Goal: Transaction & Acquisition: Book appointment/travel/reservation

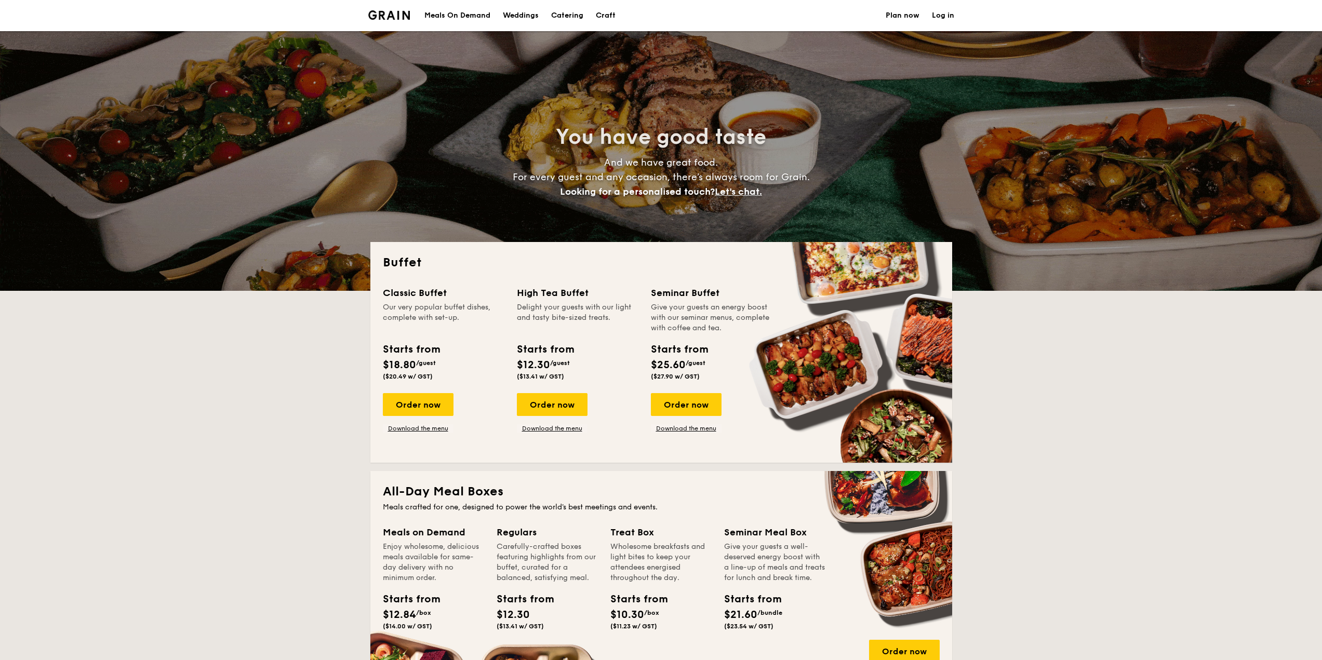
select select
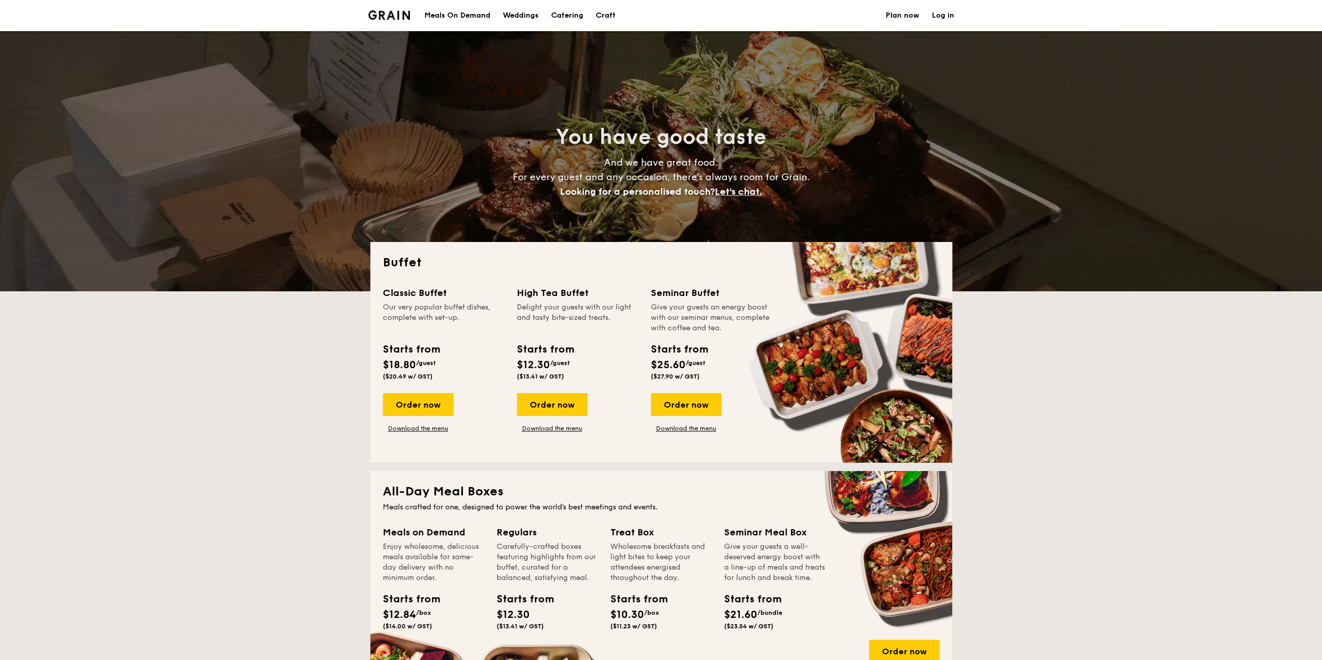
drag, startPoint x: 414, startPoint y: 295, endPoint x: 401, endPoint y: 298, distance: 13.9
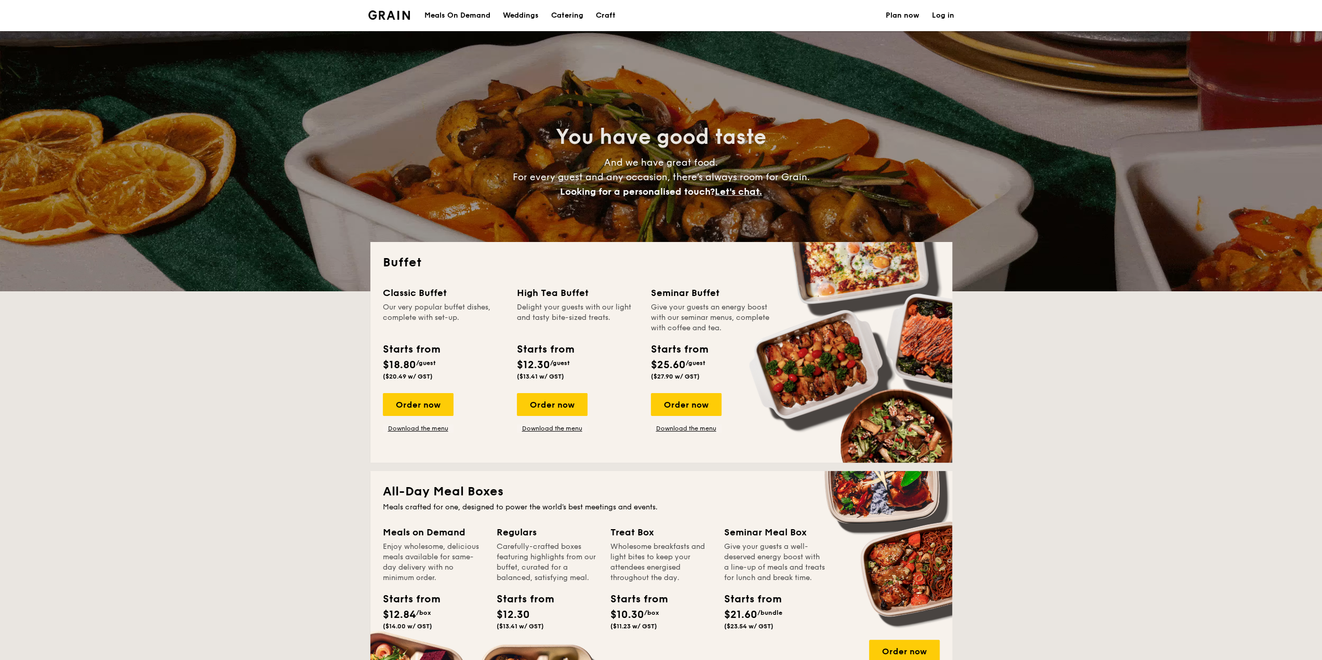
click at [401, 298] on div "Classic Buffet" at bounding box center [444, 293] width 122 height 15
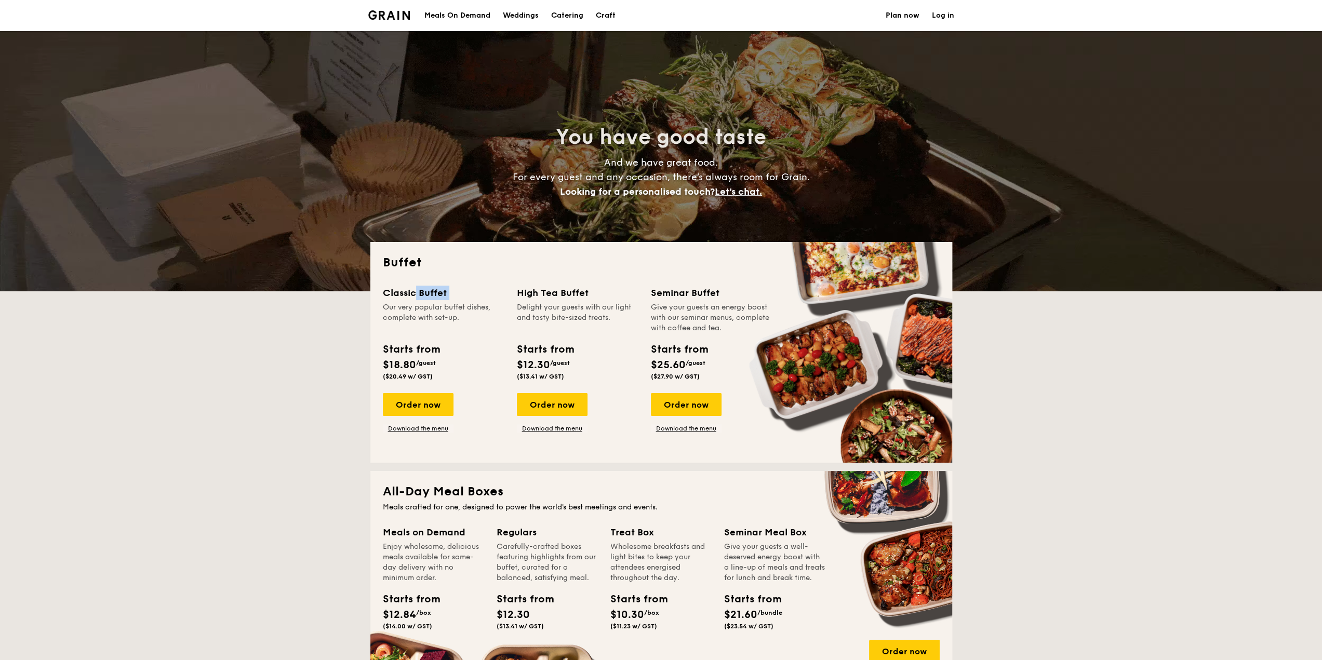
click at [407, 298] on div "Classic Buffet" at bounding box center [444, 293] width 122 height 15
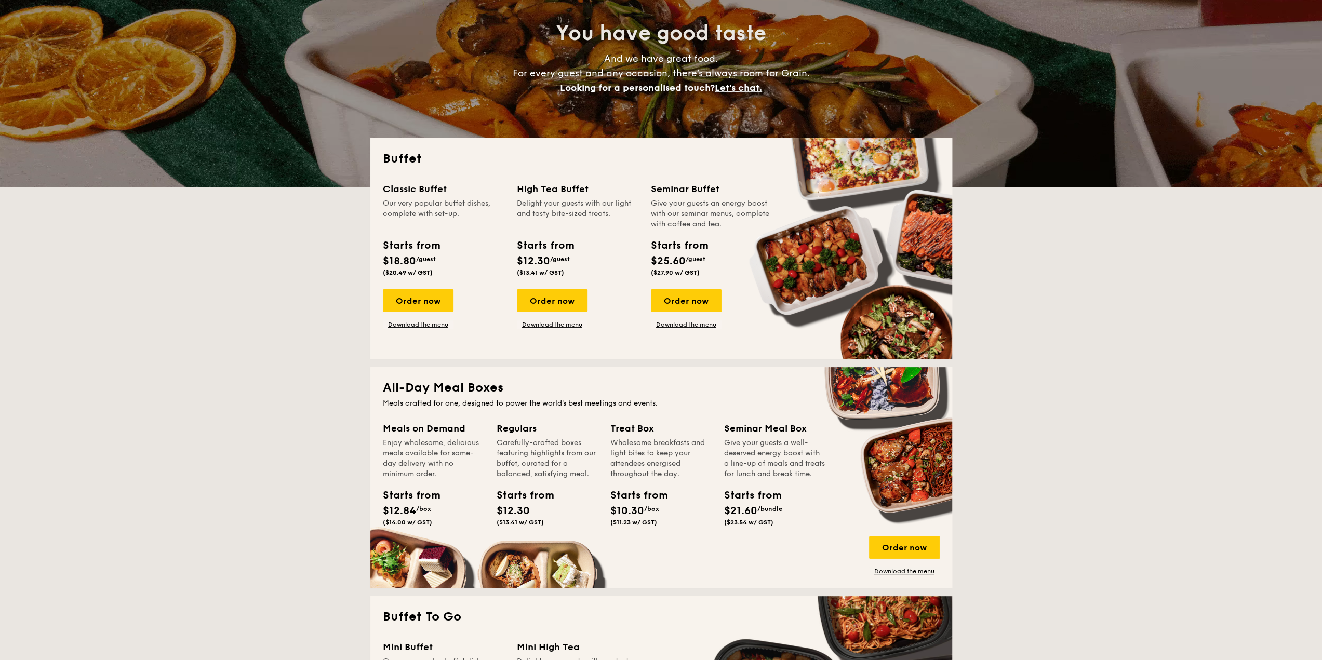
scroll to position [156, 0]
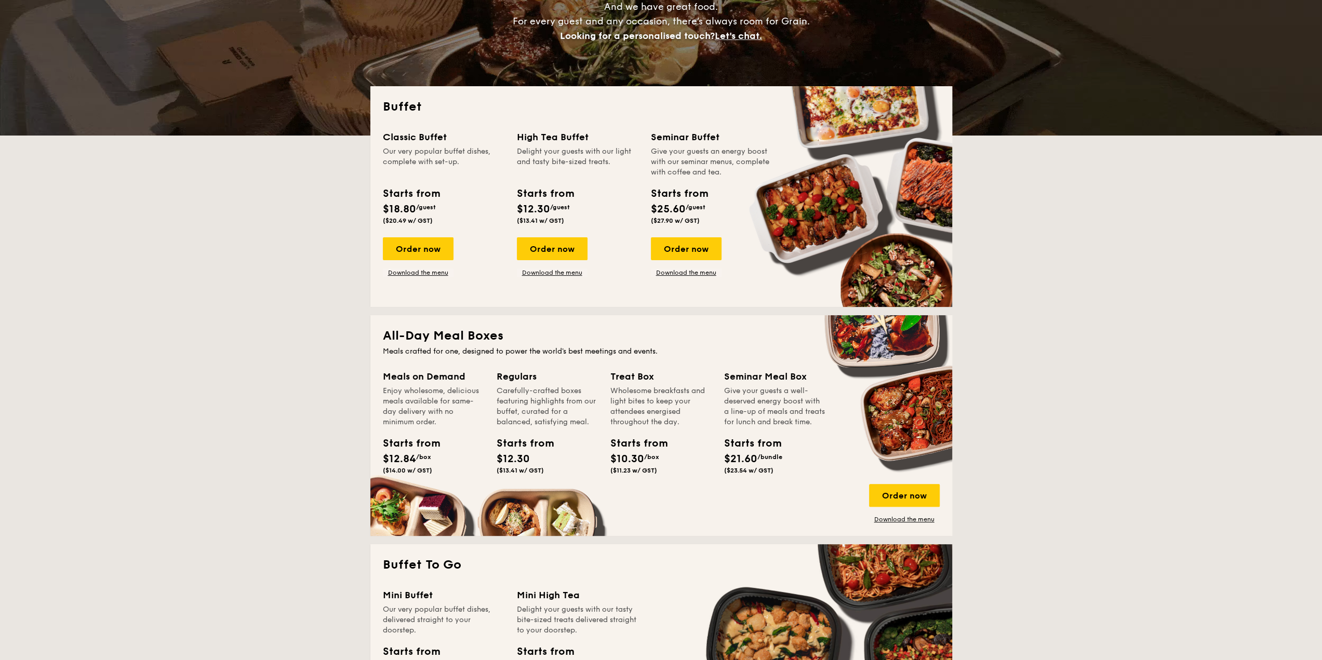
click at [416, 339] on h2 "All-Day Meal Boxes" at bounding box center [661, 336] width 557 height 17
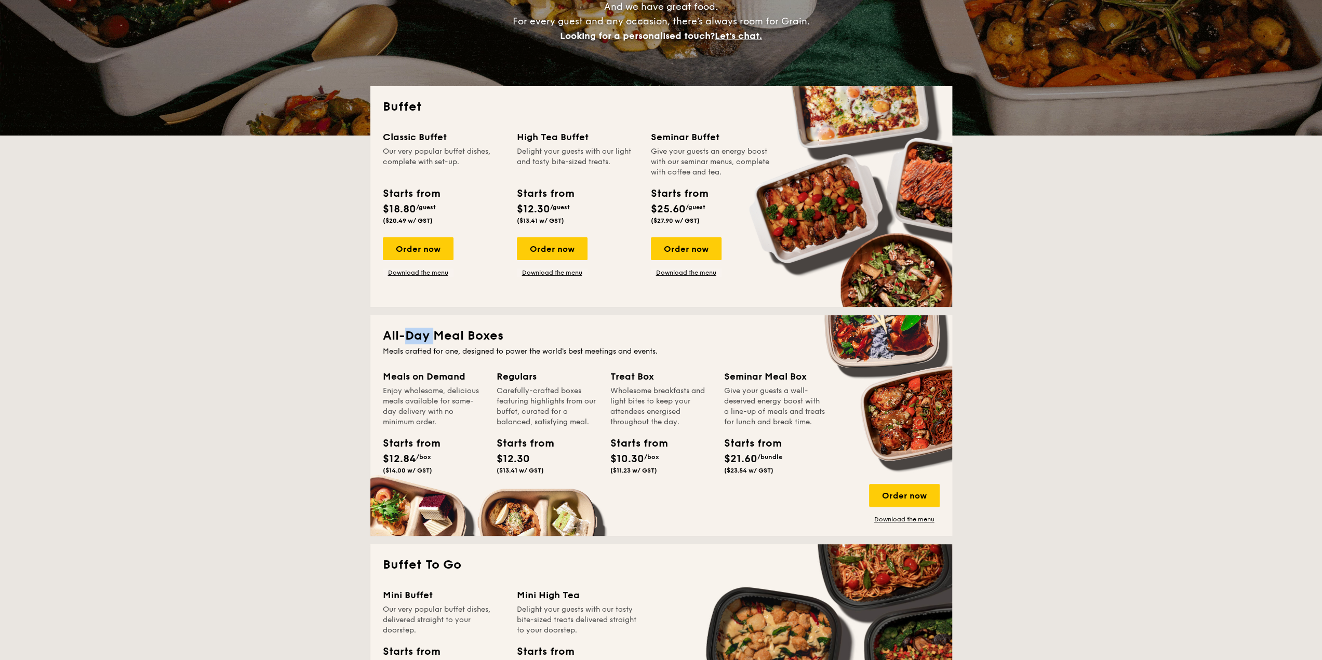
click at [416, 339] on h2 "All-Day Meal Boxes" at bounding box center [661, 336] width 557 height 17
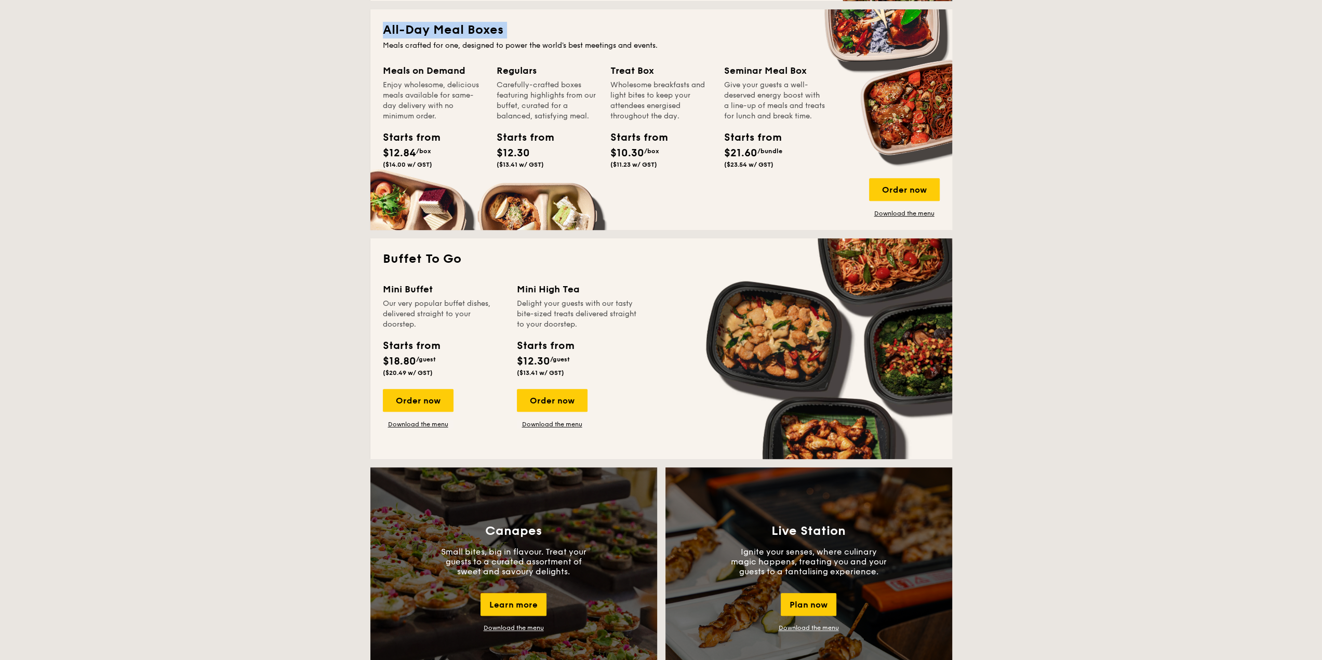
scroll to position [468, 0]
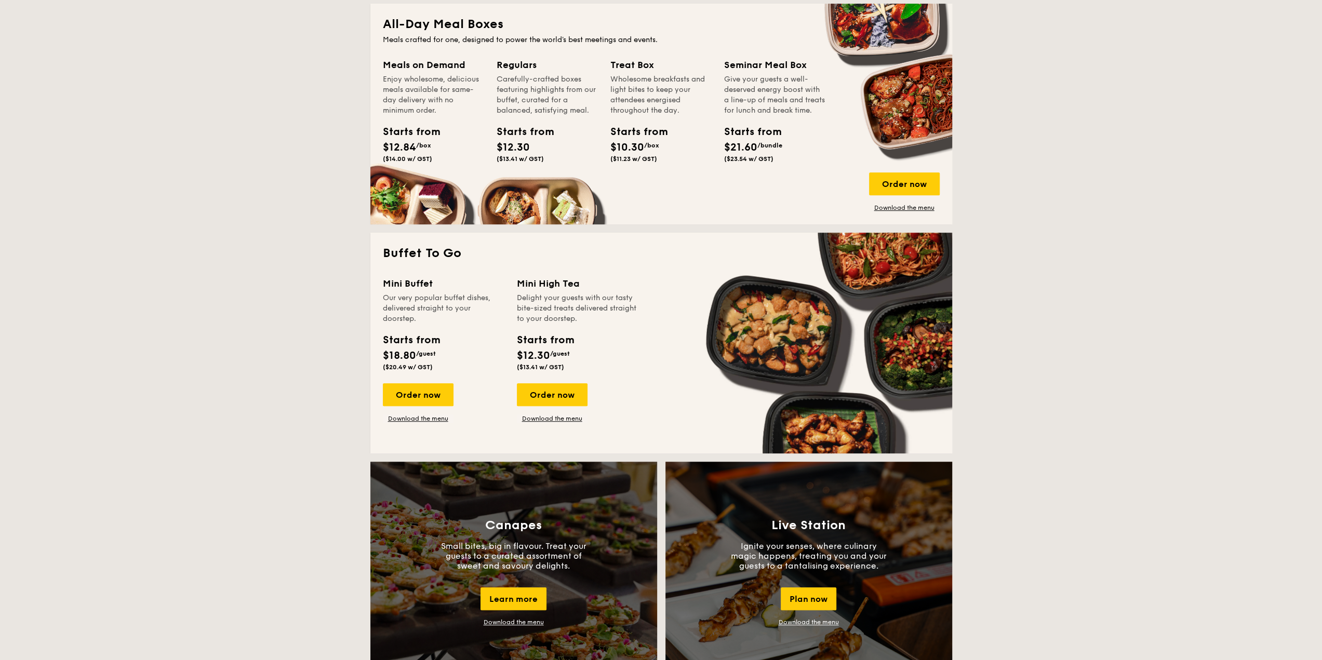
click at [422, 312] on div "Our very popular buffet dishes, delivered straight to your doorstep." at bounding box center [444, 308] width 122 height 31
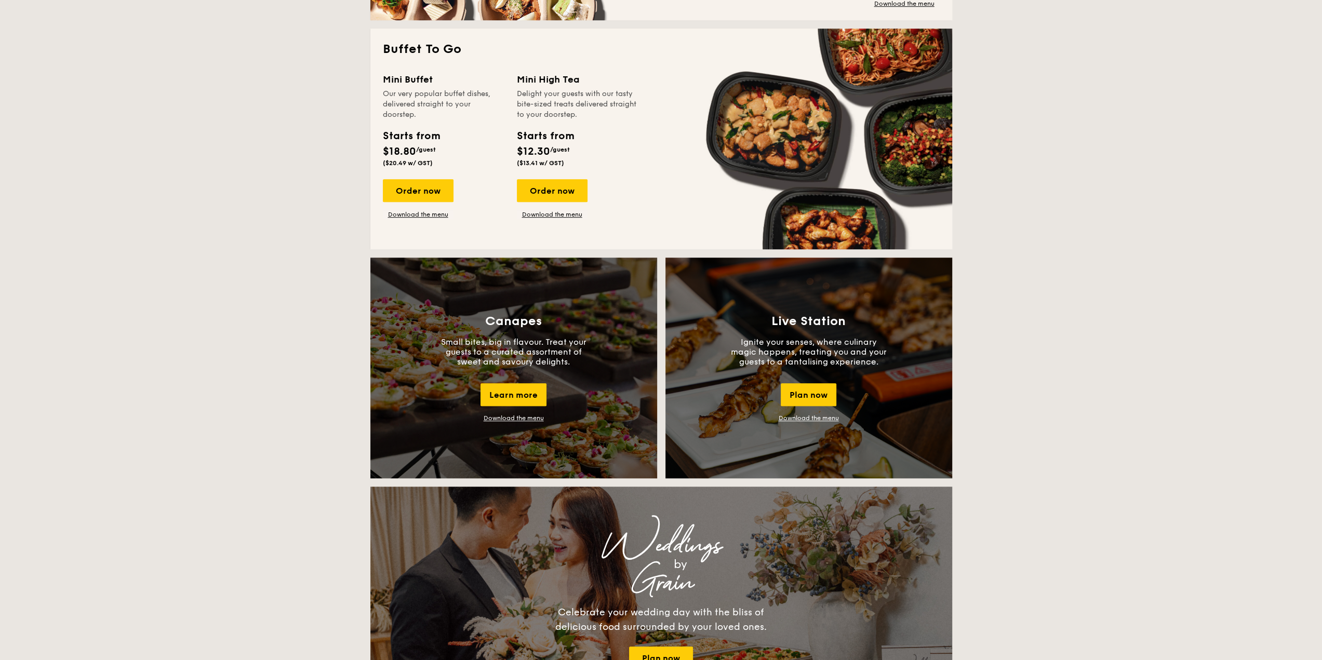
scroll to position [675, 0]
